Goal: Use online tool/utility: Use online tool/utility

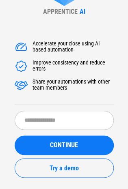
scroll to position [31, 0]
